Goal: Navigation & Orientation: Understand site structure

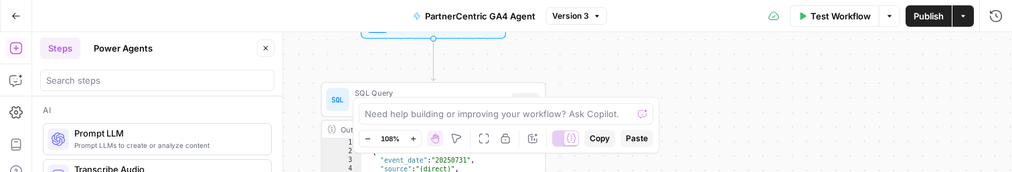
scroll to position [556, 0]
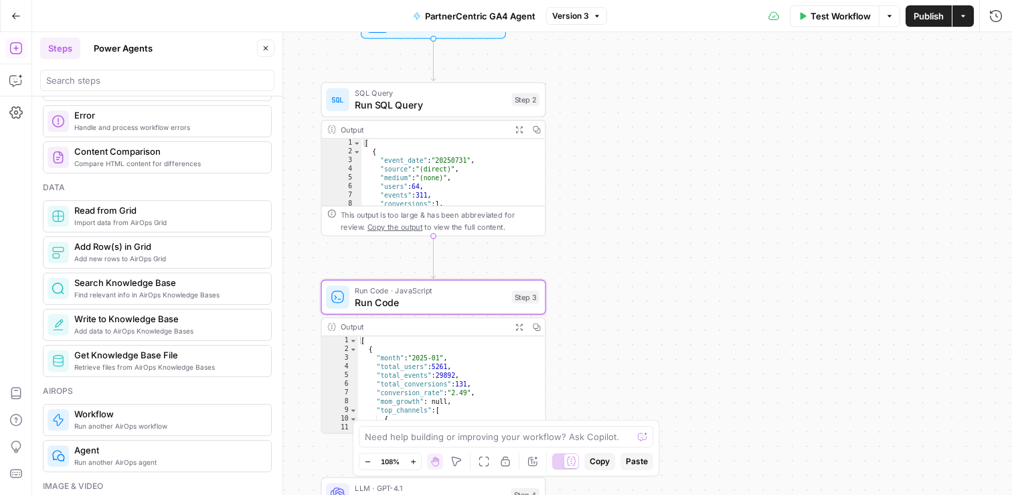
click at [23, 19] on button "Go Back" at bounding box center [16, 16] width 24 height 24
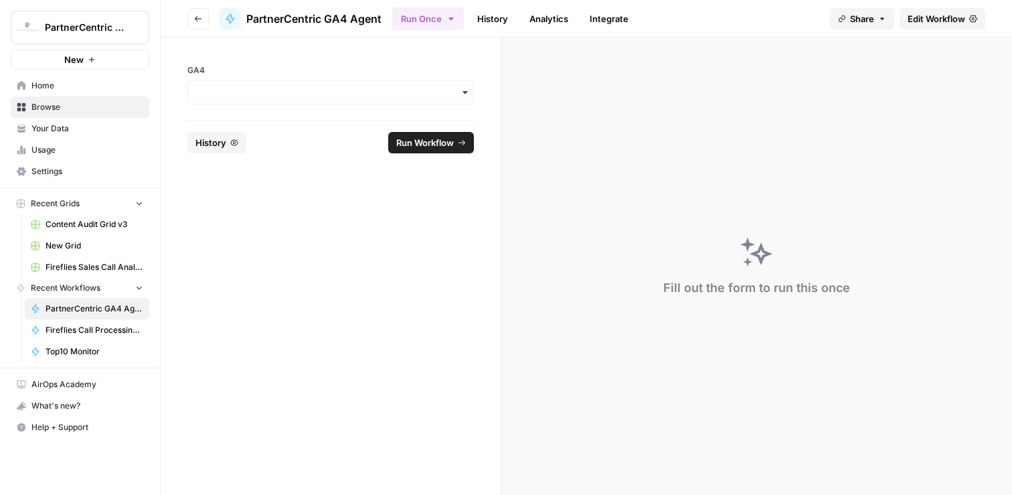
click at [90, 133] on span "Your Data" at bounding box center [87, 128] width 112 height 12
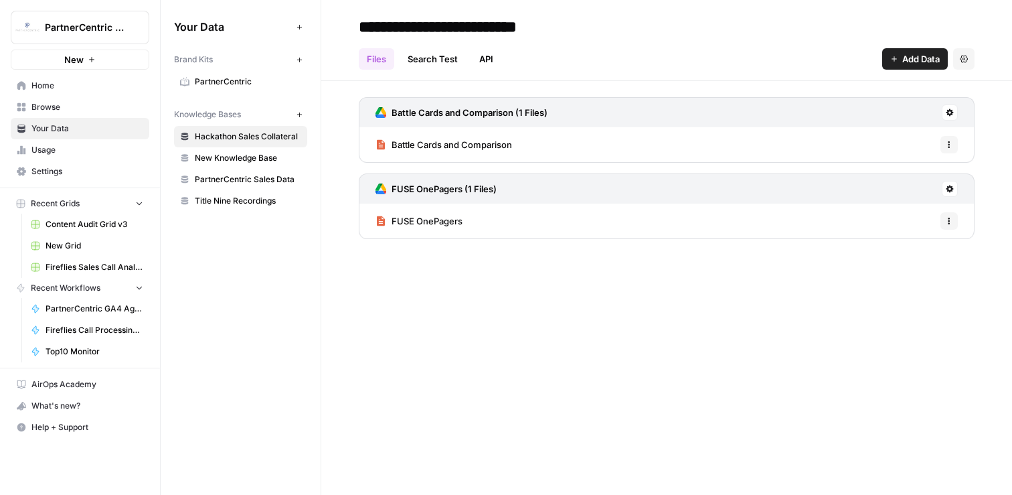
click at [106, 154] on span "Usage" at bounding box center [87, 150] width 112 height 12
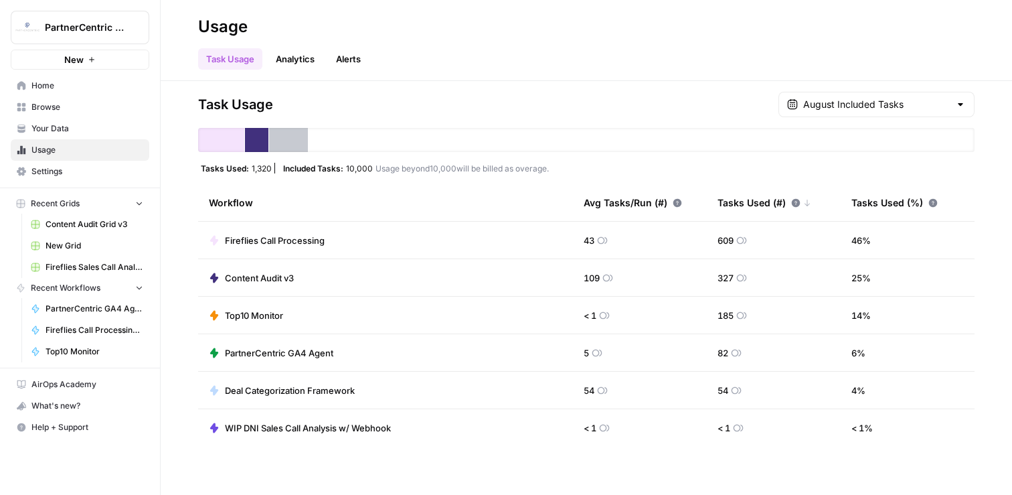
click at [44, 170] on span "Settings" at bounding box center [87, 171] width 112 height 12
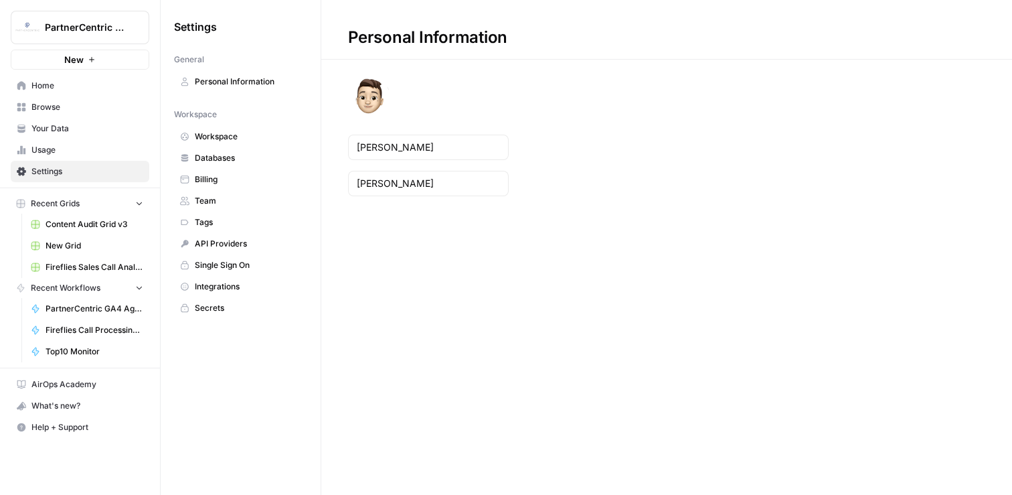
click at [228, 171] on span "Billing" at bounding box center [248, 179] width 106 height 12
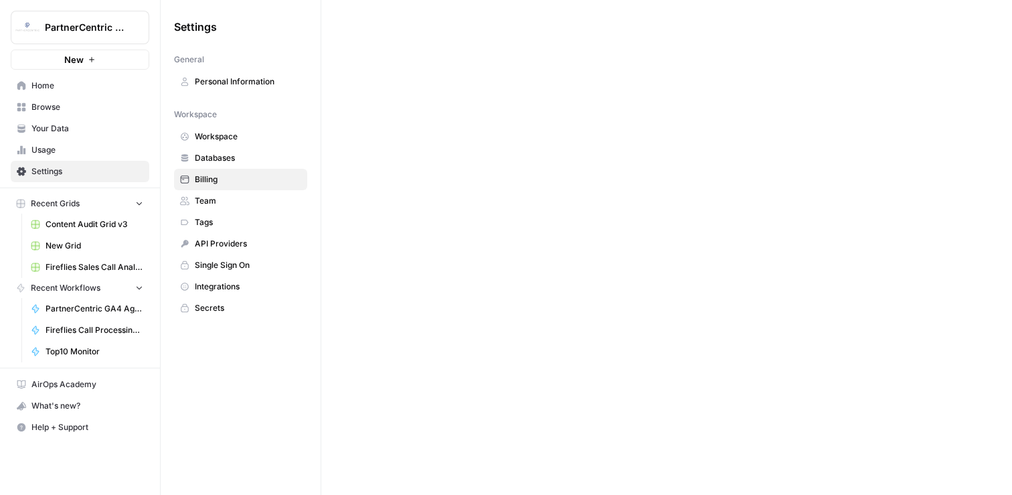
click at [228, 161] on span "Databases" at bounding box center [248, 158] width 106 height 12
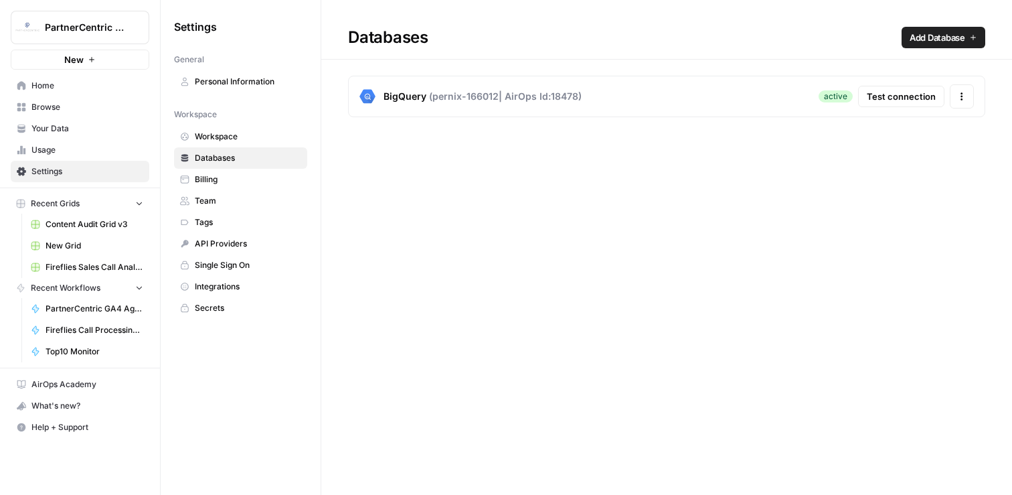
click at [230, 171] on link "Team" at bounding box center [240, 200] width 133 height 21
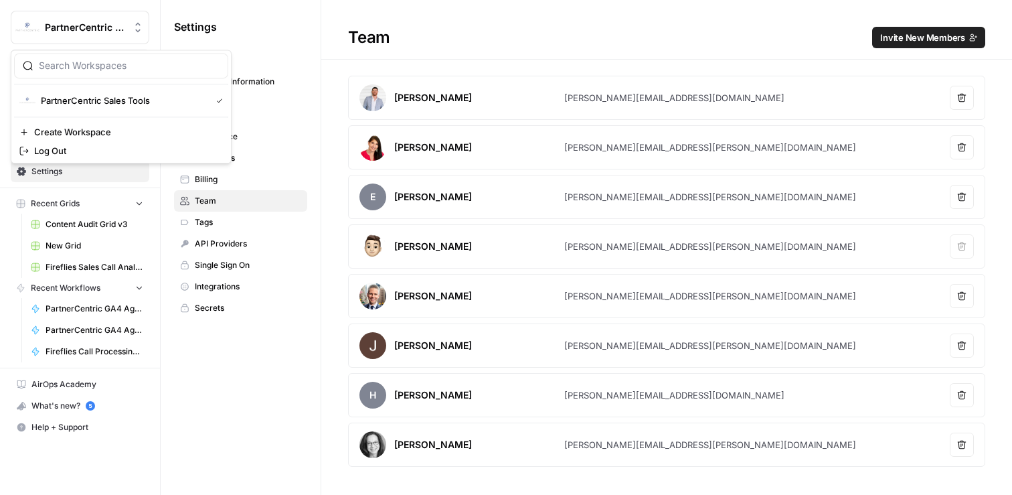
click at [104, 23] on span "PartnerCentric Sales Tools" at bounding box center [85, 27] width 81 height 13
